Goal: Find contact information: Obtain details needed to contact an individual or organization

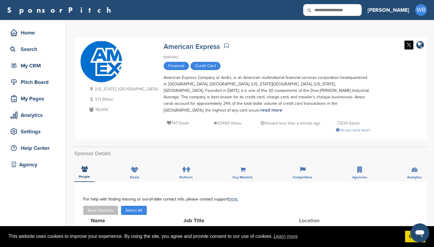
click at [355, 12] on input "text" at bounding box center [332, 10] width 58 height 12
type input "*******"
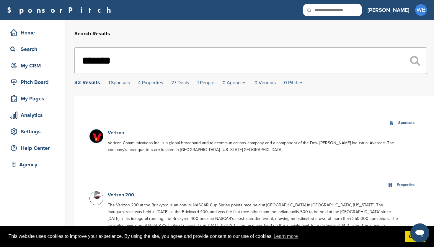
click at [117, 135] on link "Verizon" at bounding box center [116, 133] width 16 height 6
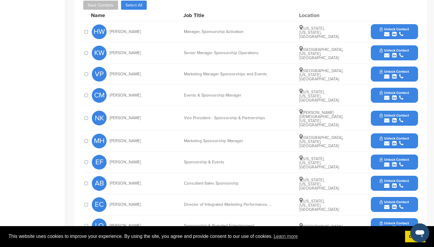
scroll to position [221, 0]
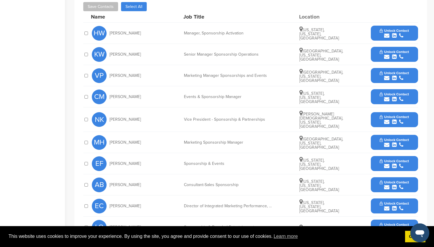
click at [392, 32] on span "Unlock Contact" at bounding box center [393, 31] width 29 height 4
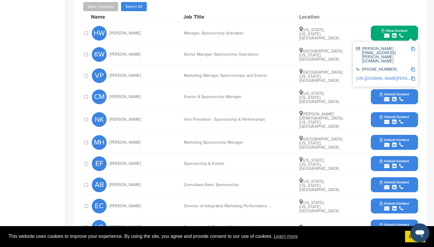
click at [391, 98] on div "submit" at bounding box center [393, 100] width 29 height 6
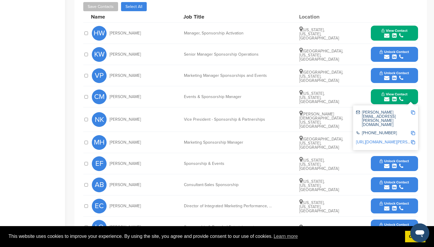
click at [394, 164] on icon "submit" at bounding box center [394, 166] width 4 height 5
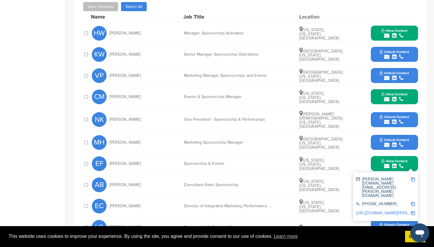
click at [393, 138] on span "Unlock Contact" at bounding box center [393, 140] width 29 height 4
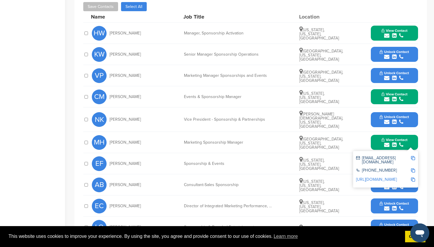
click at [392, 115] on span "Unlock Contact" at bounding box center [393, 117] width 29 height 4
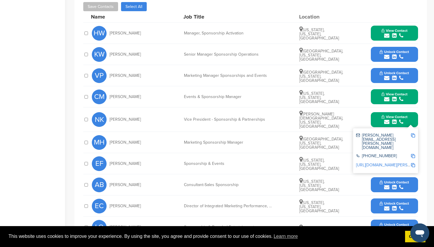
click at [254, 147] on div "[PERSON_NAME] Marketing Sponsorship Manager [GEOGRAPHIC_DATA], [US_STATE], [GEO…" at bounding box center [255, 142] width 326 height 21
click at [387, 120] on icon "submit" at bounding box center [386, 121] width 5 height 5
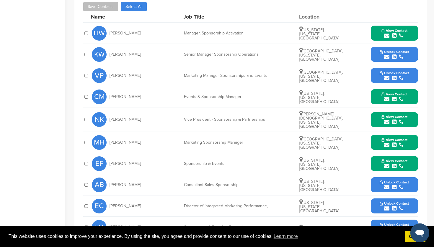
click at [388, 142] on icon "submit" at bounding box center [386, 144] width 5 height 5
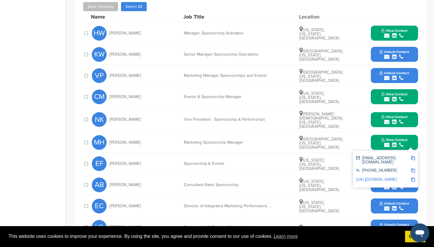
click at [392, 138] on span "View Contact" at bounding box center [394, 140] width 26 height 4
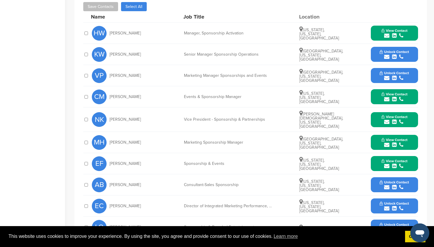
click at [388, 160] on span "View Contact" at bounding box center [394, 161] width 26 height 4
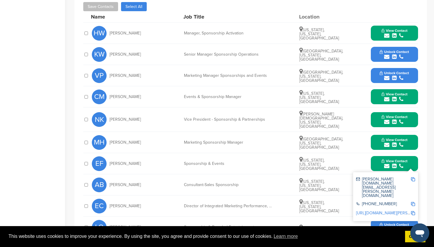
click at [388, 160] on span "View Contact" at bounding box center [394, 161] width 26 height 4
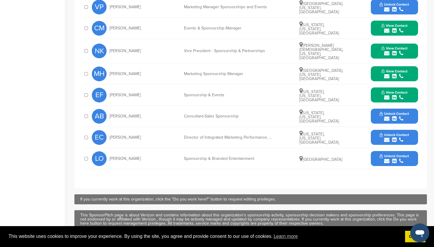
scroll to position [289, 0]
